Goal: Transaction & Acquisition: Purchase product/service

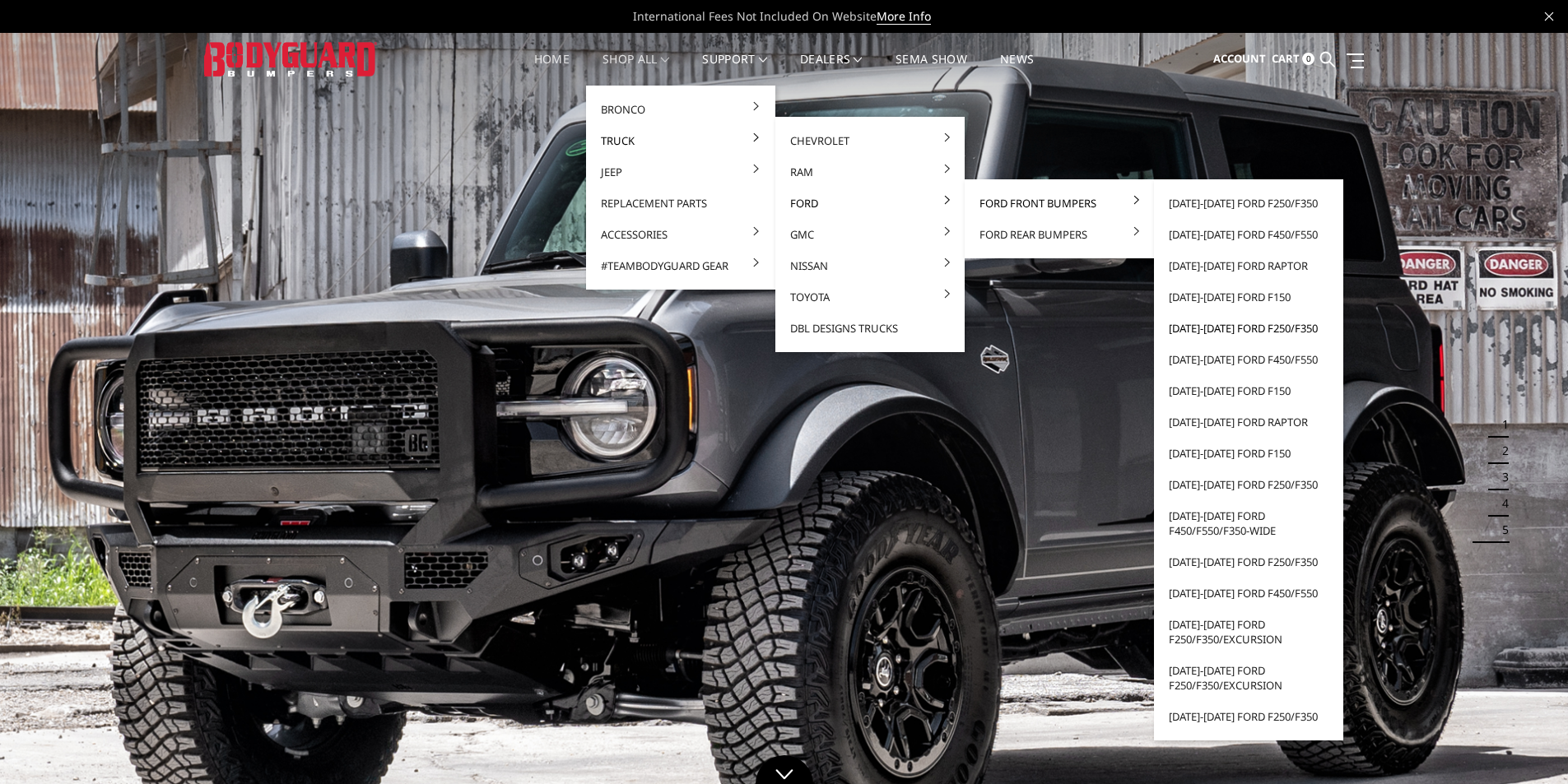
click at [1255, 326] on link "[DATE]-[DATE] Ford F250/F350" at bounding box center [1249, 328] width 176 height 32
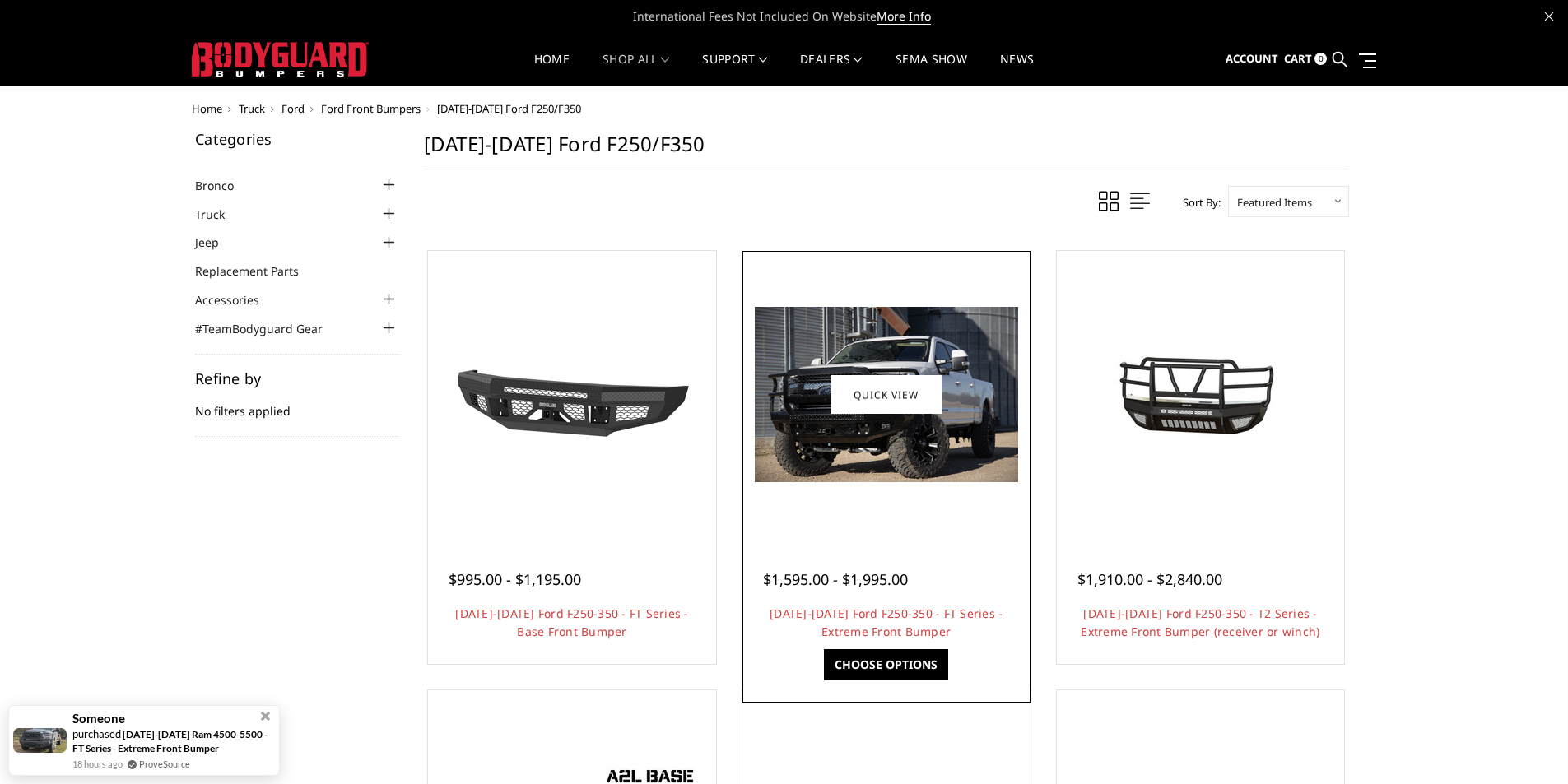
click at [830, 420] on img at bounding box center [886, 394] width 264 height 175
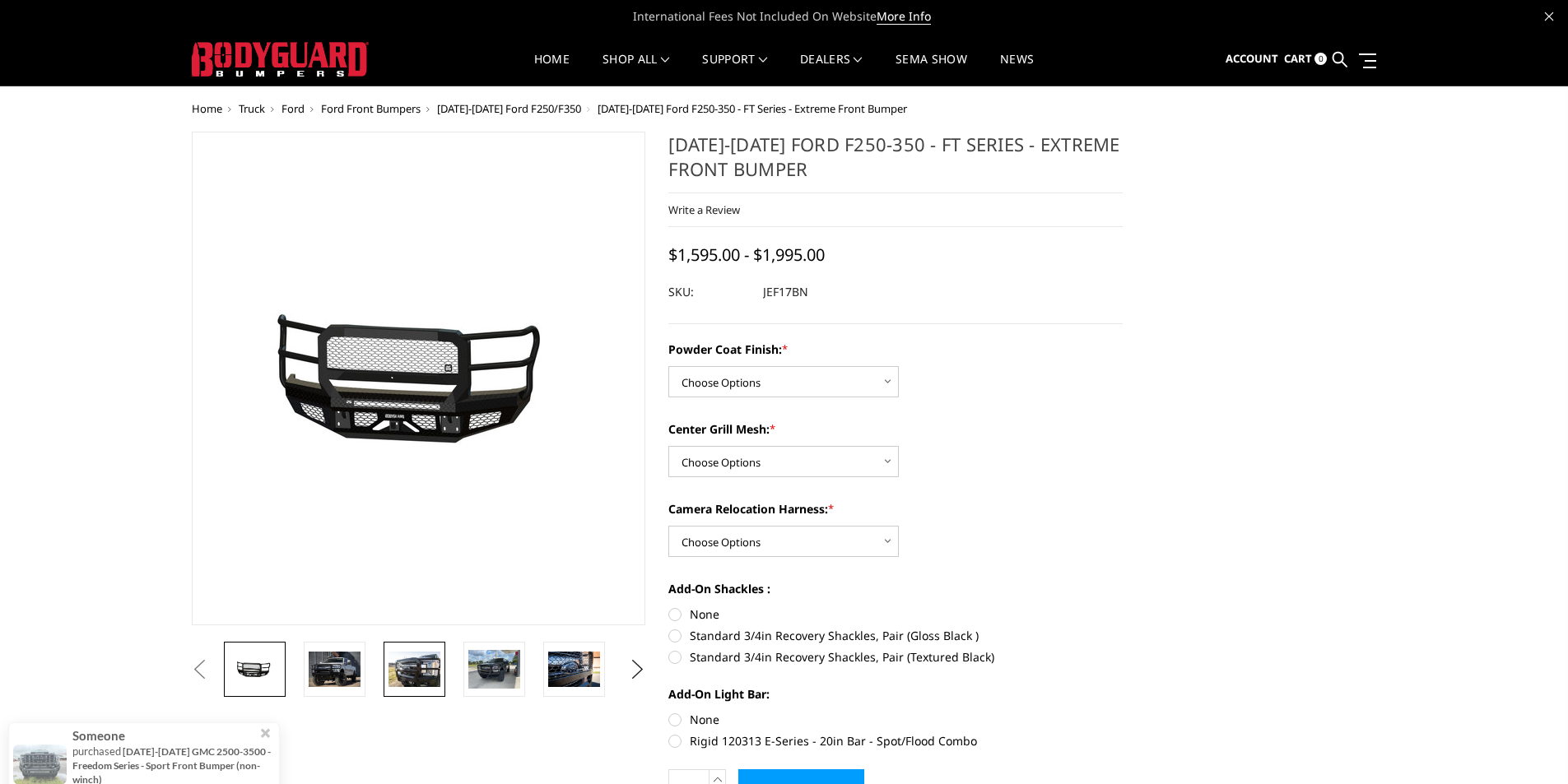
click at [420, 673] on img at bounding box center [414, 669] width 52 height 35
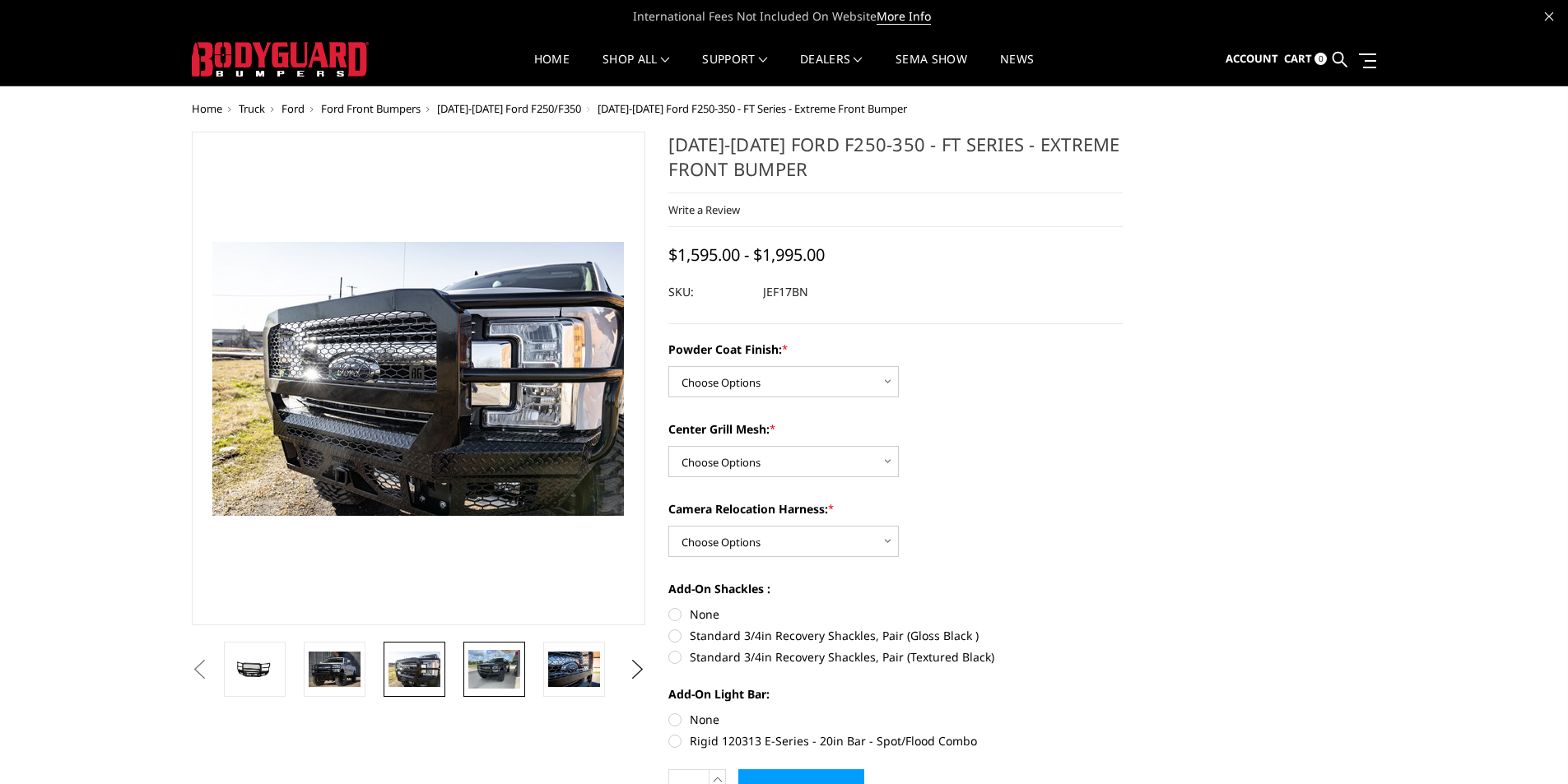
click at [489, 666] on img at bounding box center [494, 669] width 52 height 39
